Goal: Information Seeking & Learning: Learn about a topic

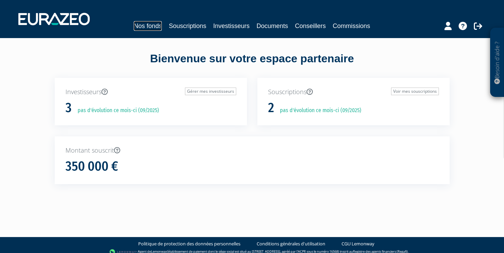
click at [154, 27] on link "Nos fonds" at bounding box center [148, 26] width 28 height 10
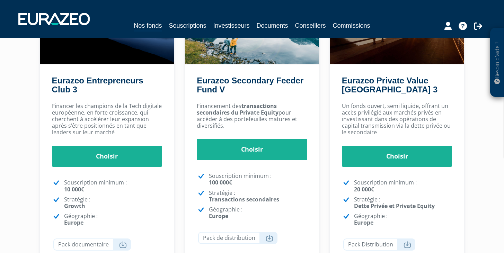
scroll to position [142, 0]
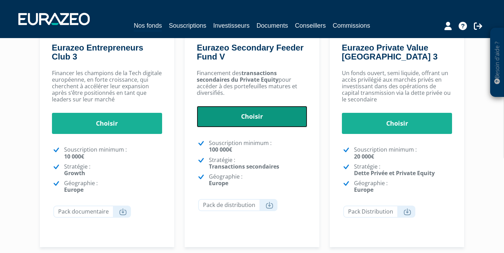
click at [258, 114] on link "Choisir" at bounding box center [252, 116] width 111 height 21
